Goal: Information Seeking & Learning: Learn about a topic

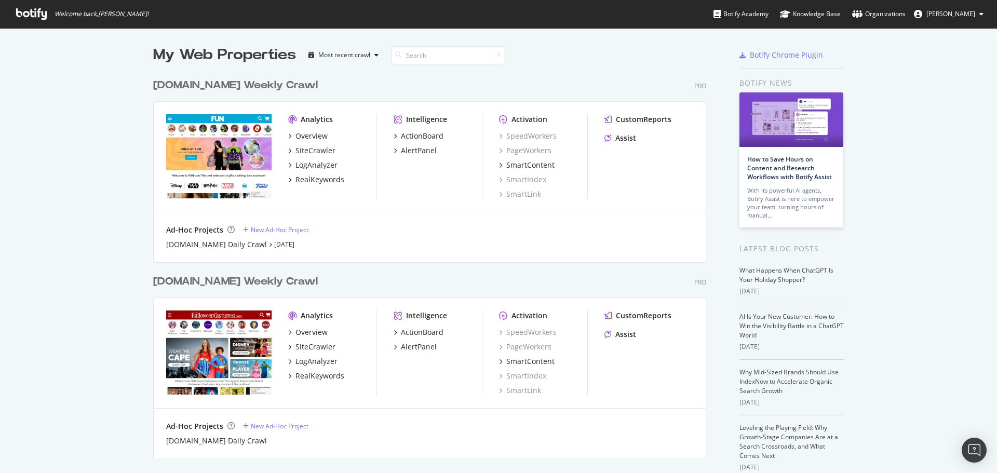
scroll to position [465, 981]
click at [307, 346] on div "SiteCrawler" at bounding box center [315, 347] width 40 height 10
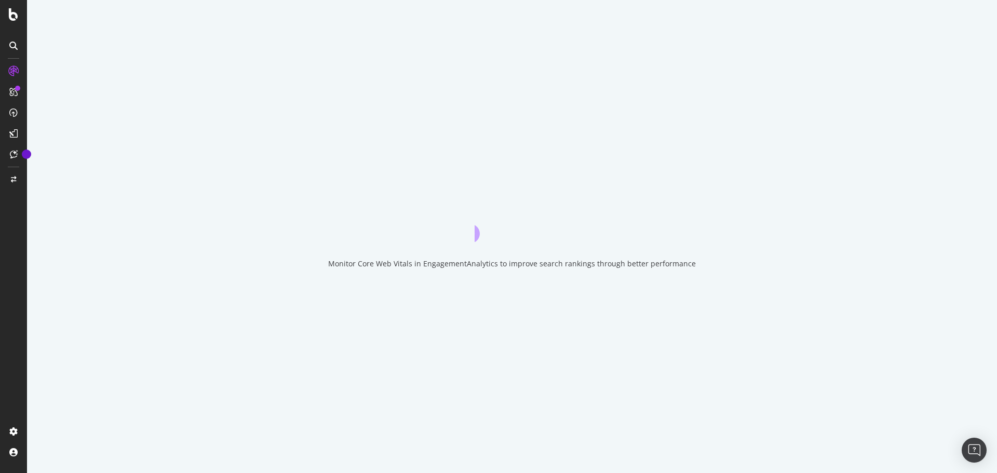
click at [25, 262] on div at bounding box center [13, 243] width 25 height 360
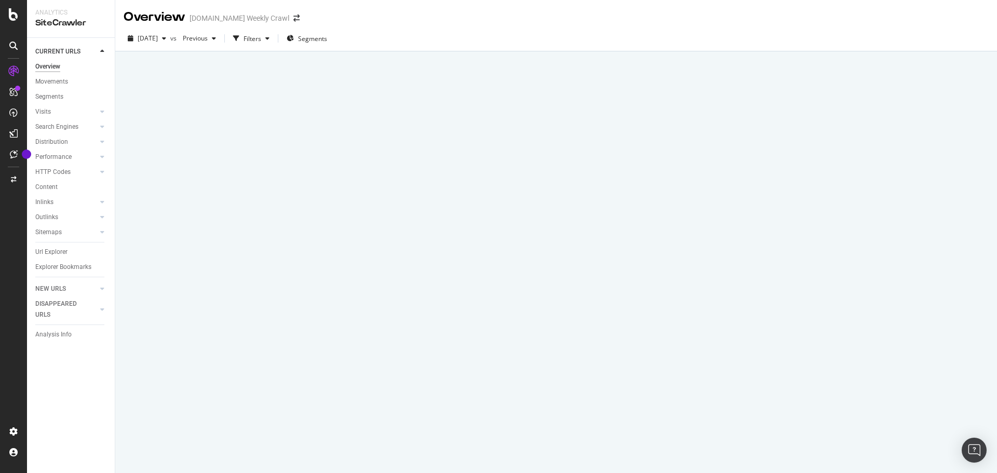
click at [82, 398] on div "CURRENT URLS Overview Movements Segments Visits Analysis Orphan URLs Search Eng…" at bounding box center [71, 255] width 88 height 435
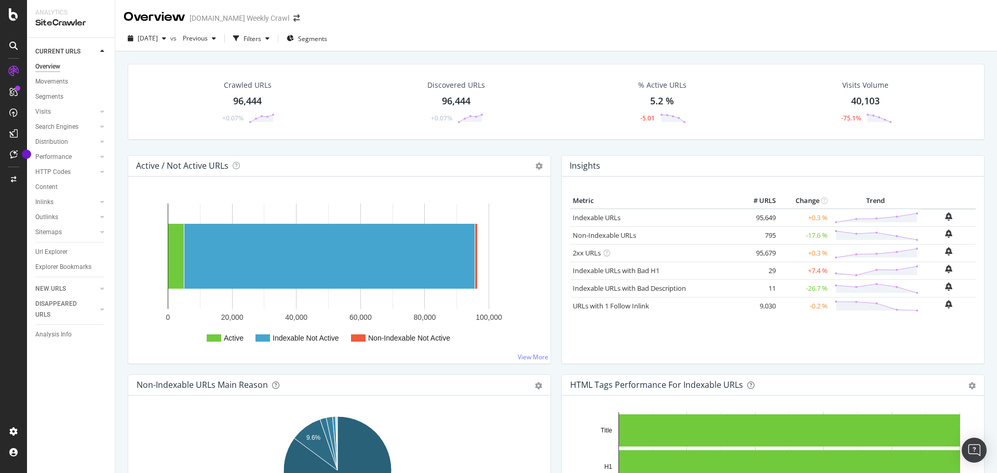
click at [122, 354] on div "Crawled URLs 96,444 +0.07% Discovered URLs 96,444 +0.07% % Active URLs 5.2 % -5…" at bounding box center [556, 287] width 882 height 473
